Goal: Obtain resource: Download file/media

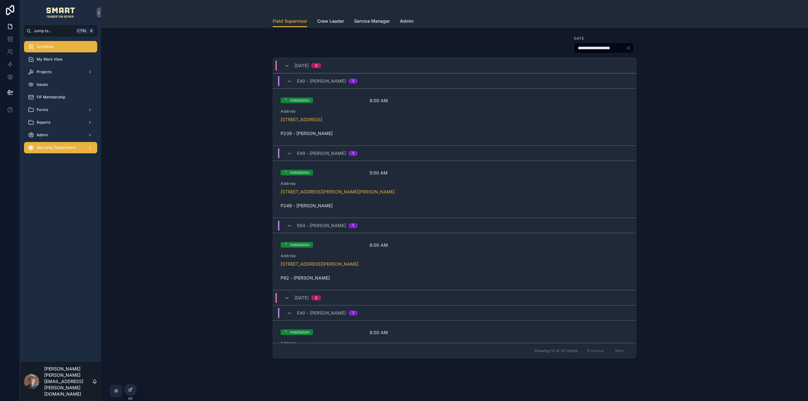
click at [45, 152] on div "Warranty Department" at bounding box center [61, 148] width 66 height 10
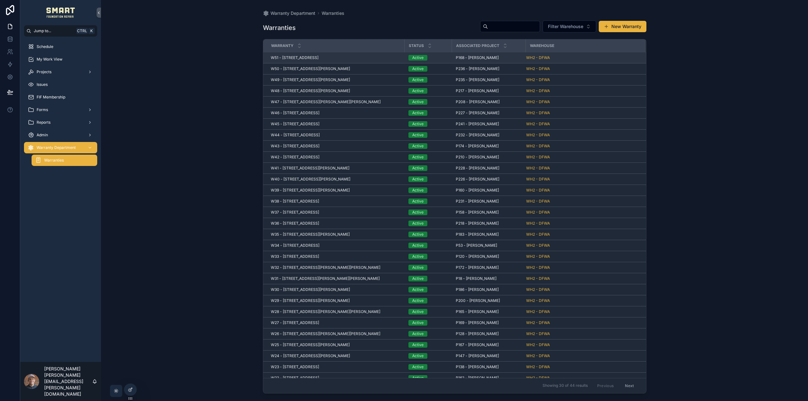
click at [315, 56] on span "W51 - [STREET_ADDRESS]" at bounding box center [295, 57] width 48 height 5
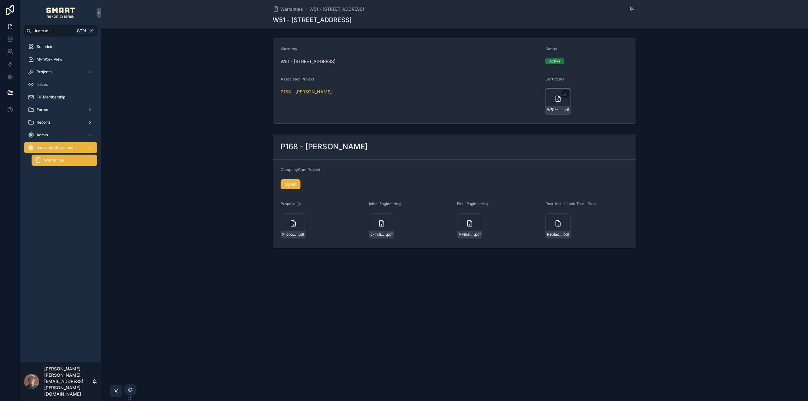
click at [552, 101] on div "W51---1365-Lone-Star-Rd,-[GEOGRAPHIC_DATA],-[GEOGRAPHIC_DATA]-75009 .pdf" at bounding box center [557, 101] width 25 height 25
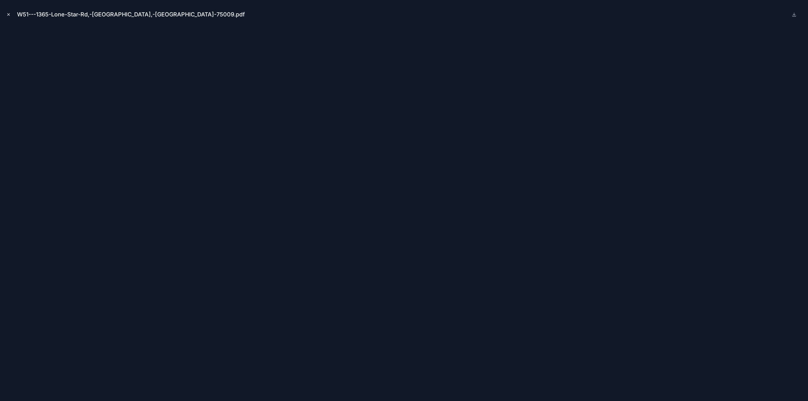
click at [7, 15] on icon "Close modal" at bounding box center [8, 14] width 4 height 4
